Goal: Information Seeking & Learning: Find specific page/section

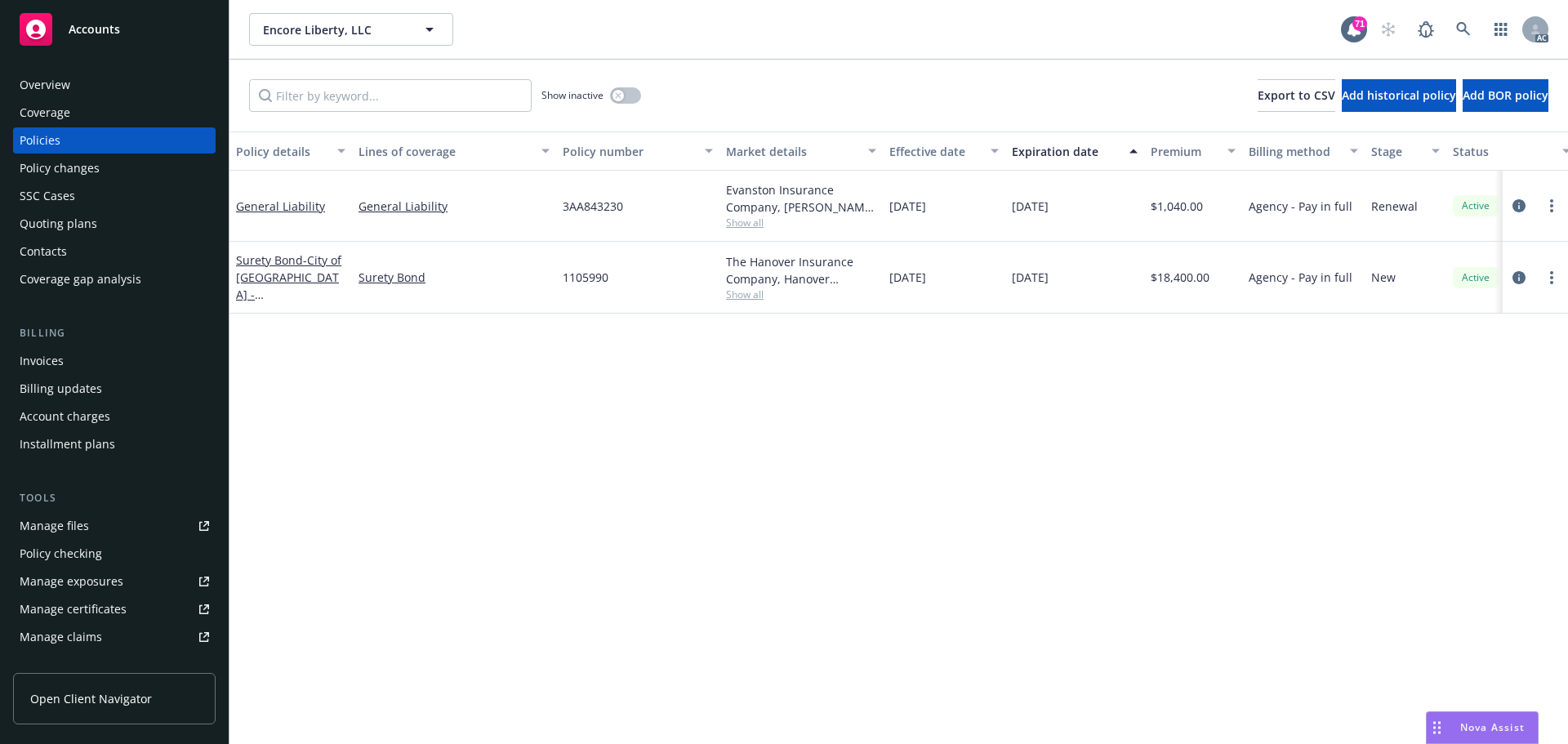
click at [905, 423] on div "Policy details Lines of coverage Policy number Market details Effective date Ex…" at bounding box center [898, 437] width 1339 height 612
click at [50, 77] on div "Overview" at bounding box center [46, 85] width 51 height 26
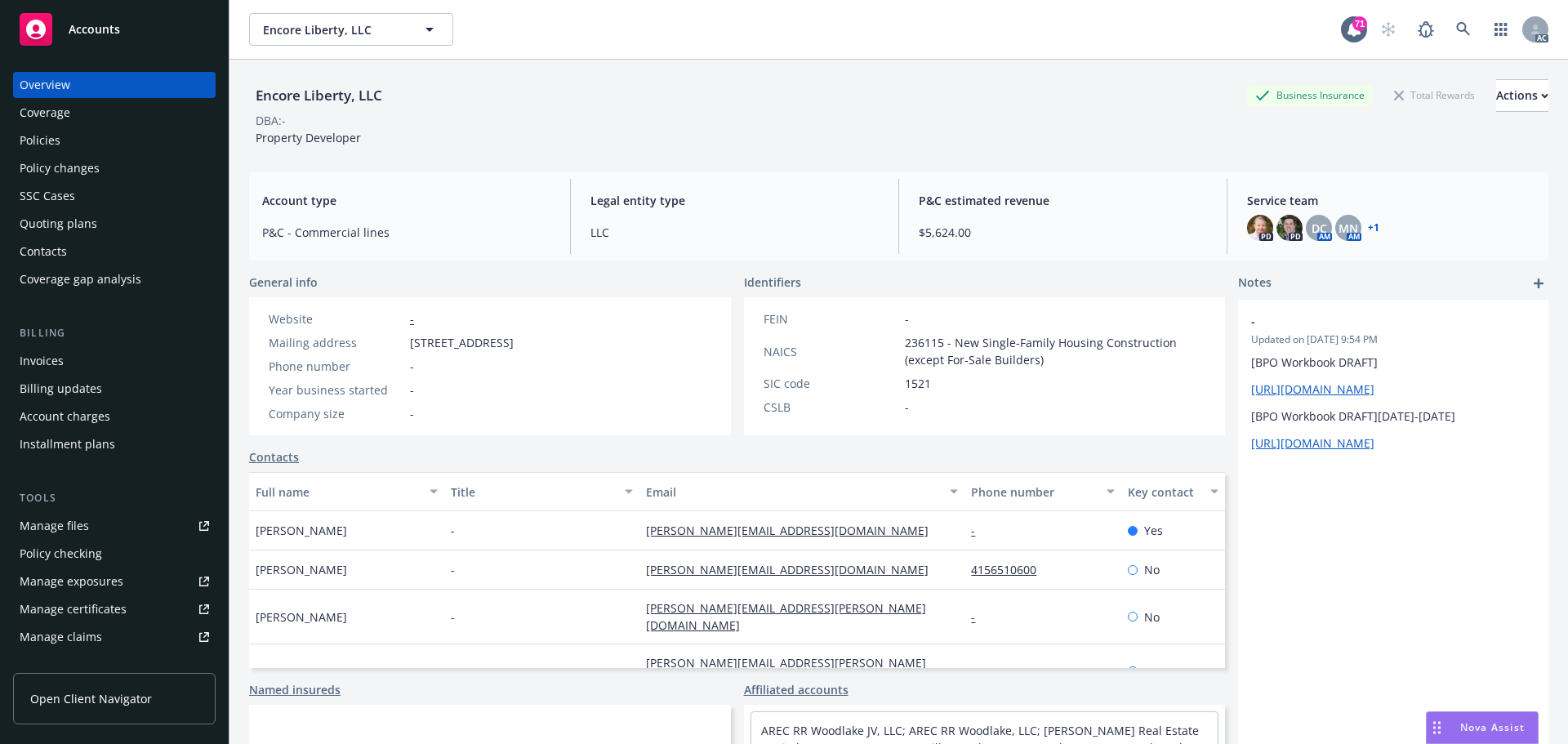
click at [55, 169] on div "Policy changes" at bounding box center [60, 168] width 80 height 26
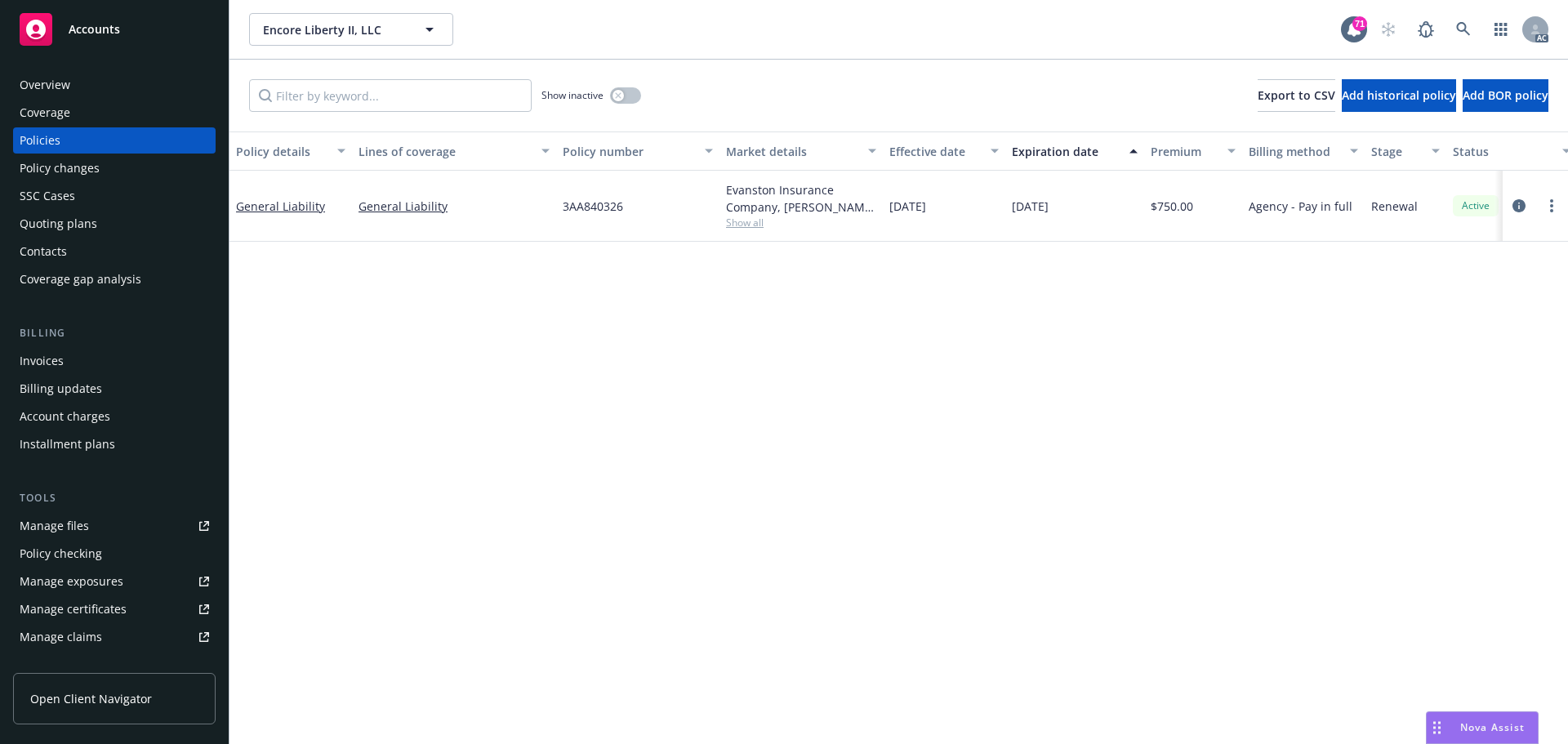
click at [759, 223] on span "Show all" at bounding box center [801, 222] width 150 height 14
click at [1097, 403] on div "Policy details Lines of coverage Policy number Market details Effective date Ex…" at bounding box center [898, 437] width 1339 height 612
click at [740, 227] on span "Show all" at bounding box center [801, 222] width 150 height 14
click at [1153, 335] on div "Policy details Lines of coverage Policy number Market details Effective date Ex…" at bounding box center [898, 437] width 1339 height 612
click at [80, 173] on div "Policy changes" at bounding box center [60, 168] width 80 height 26
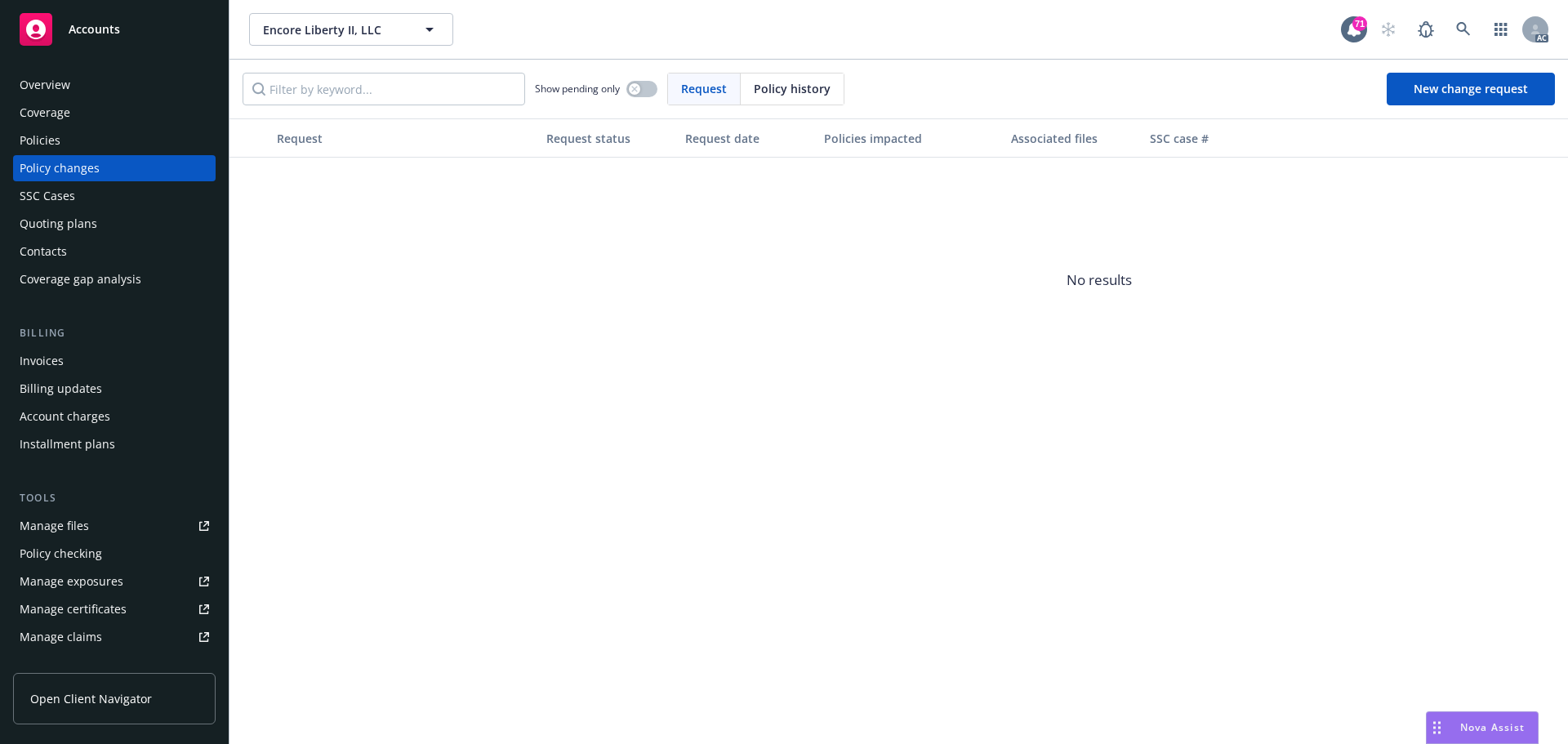
click at [69, 82] on div "Overview" at bounding box center [115, 85] width 189 height 26
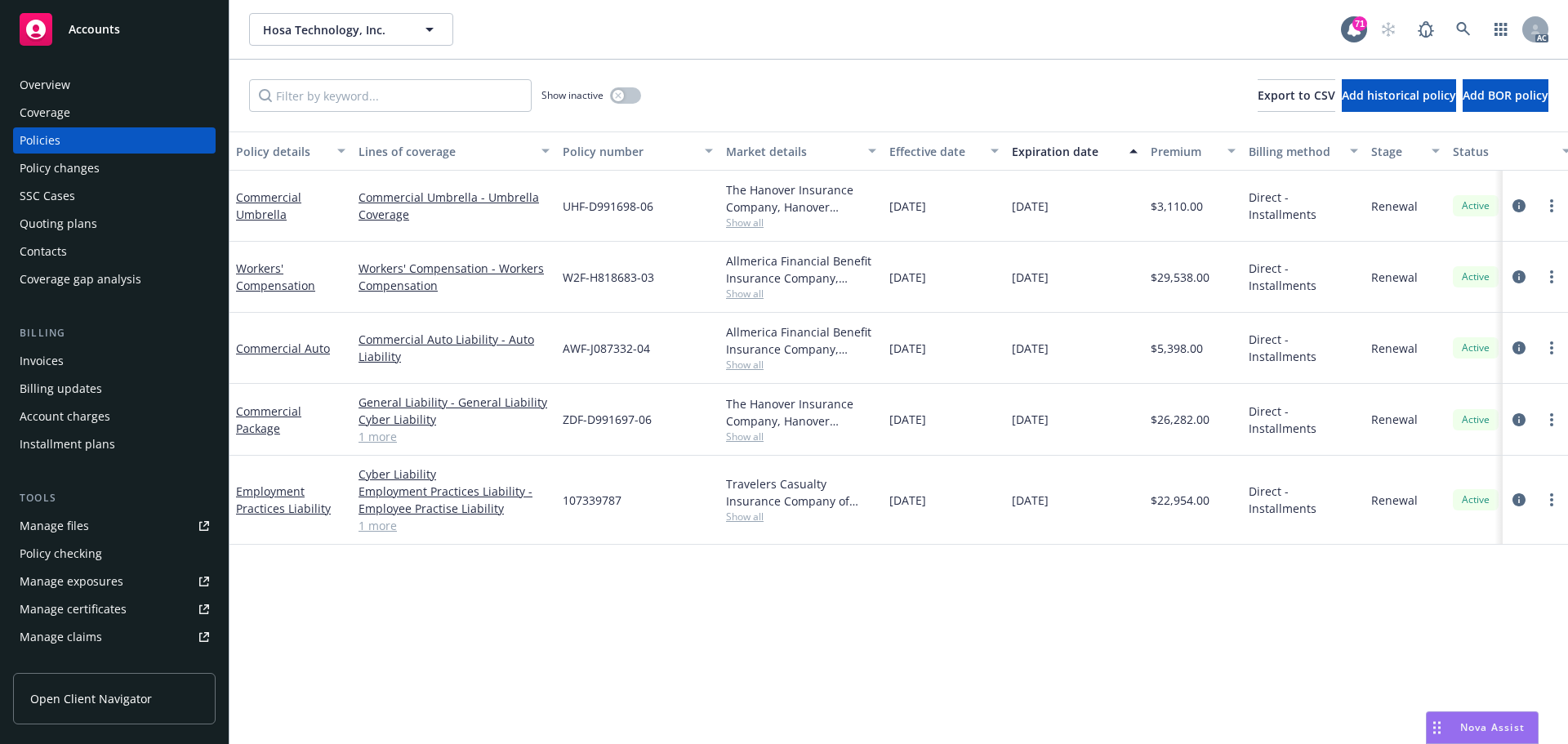
click at [382, 522] on link "1 more" at bounding box center [454, 525] width 191 height 17
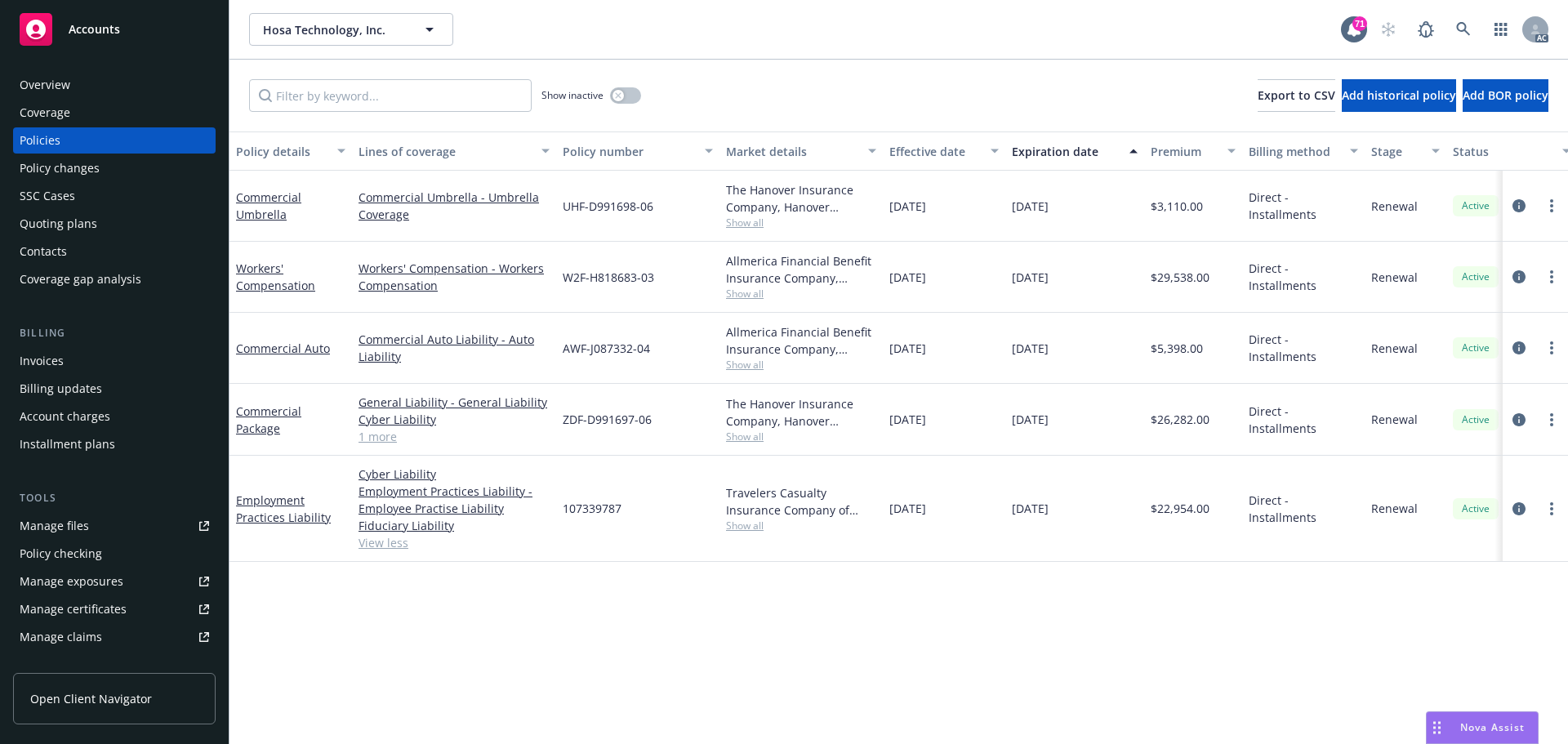
click at [507, 625] on div "Policy details Lines of coverage Policy number Market details Effective date Ex…" at bounding box center [898, 437] width 1339 height 612
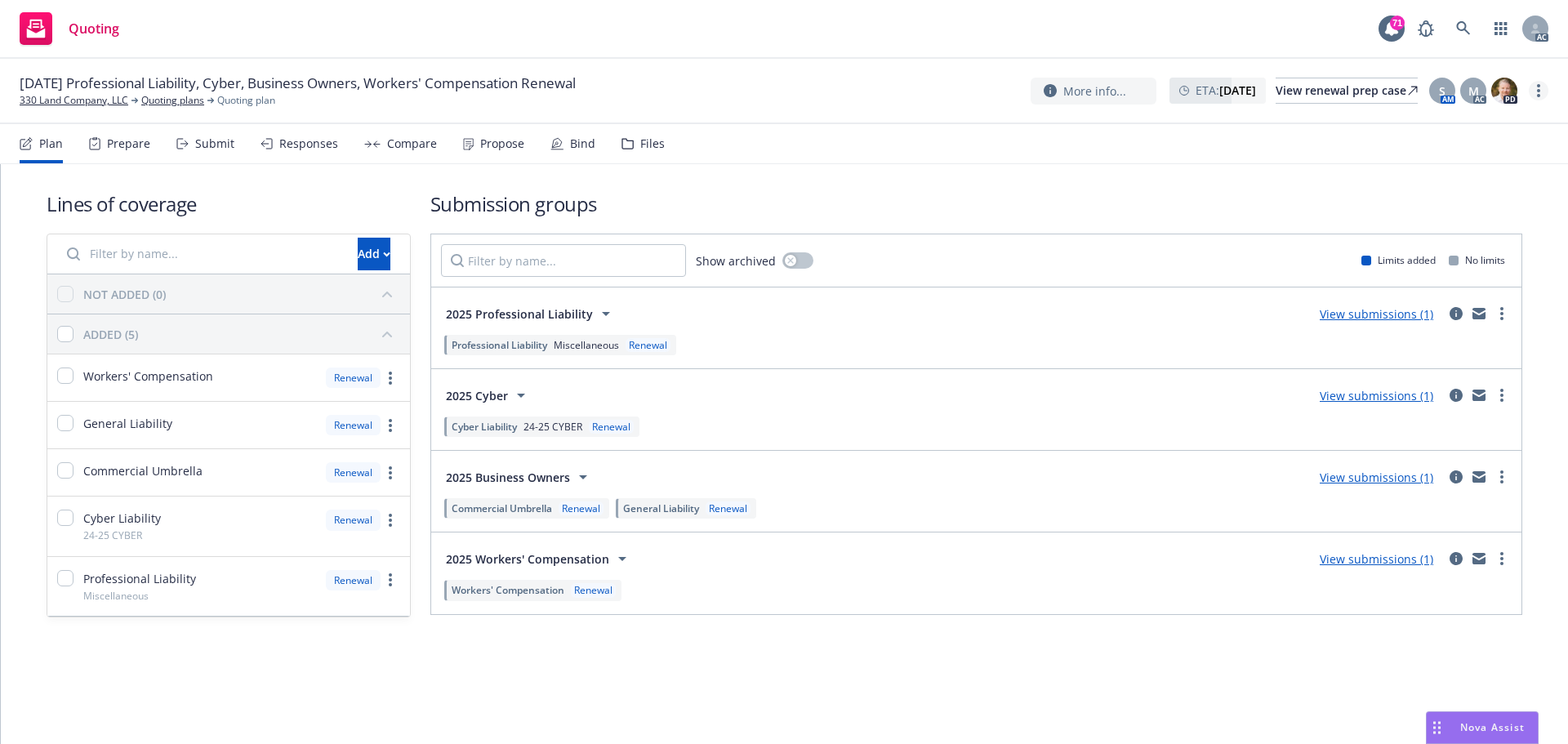
click at [1536, 98] on link "more" at bounding box center [1539, 91] width 20 height 20
drag, startPoint x: 1472, startPoint y: 126, endPoint x: 1125, endPoint y: 29, distance: 360.3
click at [1472, 127] on link "Copy logging email" at bounding box center [1457, 124] width 182 height 33
click at [1543, 85] on link "more" at bounding box center [1539, 91] width 20 height 20
drag, startPoint x: 1502, startPoint y: 123, endPoint x: 1386, endPoint y: 86, distance: 121.8
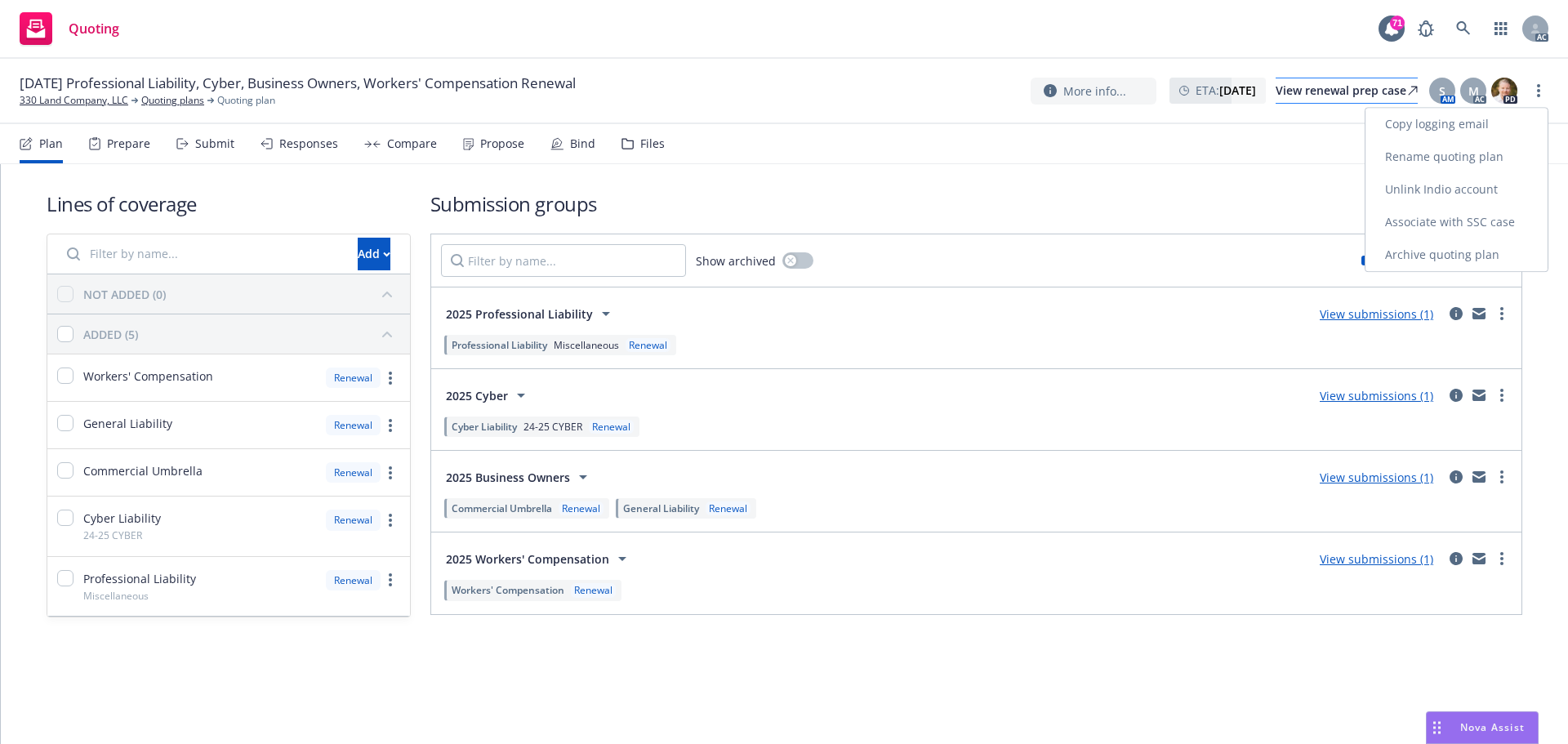
click at [1502, 123] on link "Copy logging email" at bounding box center [1457, 124] width 182 height 33
